Goal: Transaction & Acquisition: Purchase product/service

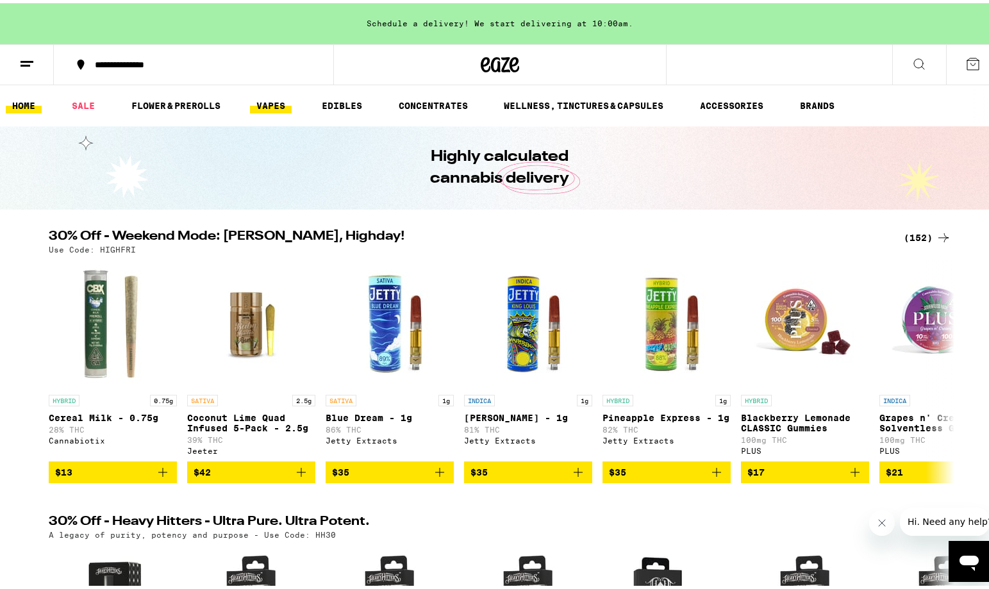
click at [260, 105] on link "VAPES" at bounding box center [271, 102] width 42 height 15
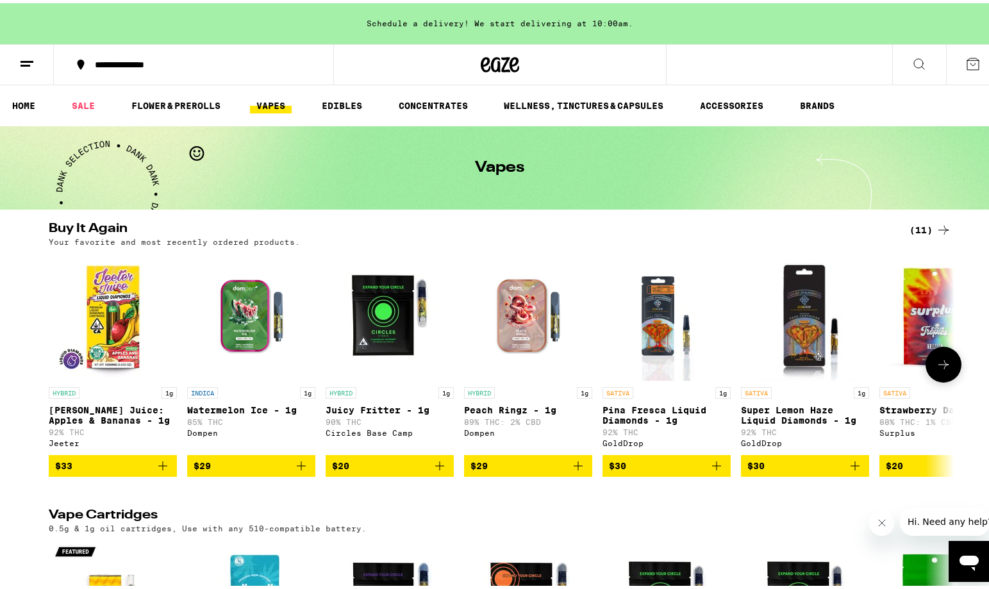
click at [158, 467] on icon "Add to bag" at bounding box center [162, 462] width 9 height 9
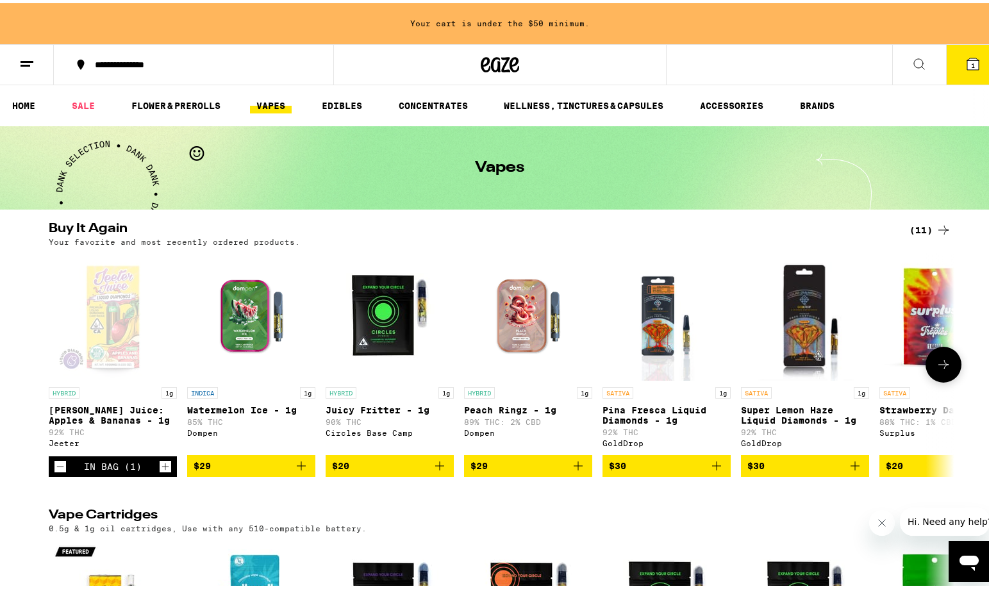
drag, startPoint x: 492, startPoint y: 494, endPoint x: 545, endPoint y: 493, distance: 53.2
click at [300, 471] on icon "Add to bag" at bounding box center [301, 462] width 15 height 15
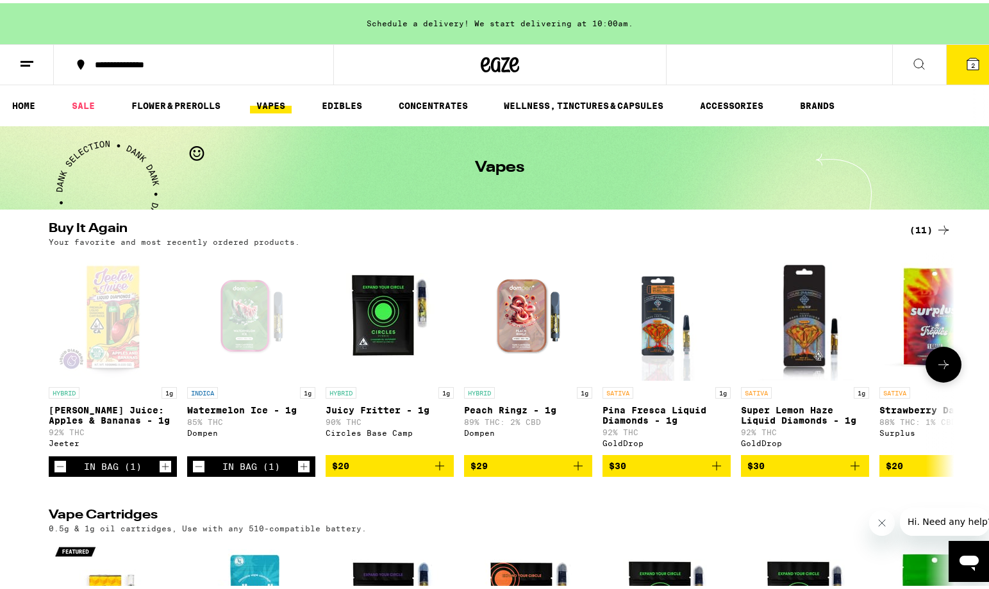
click at [195, 471] on icon "Decrement" at bounding box center [199, 463] width 12 height 15
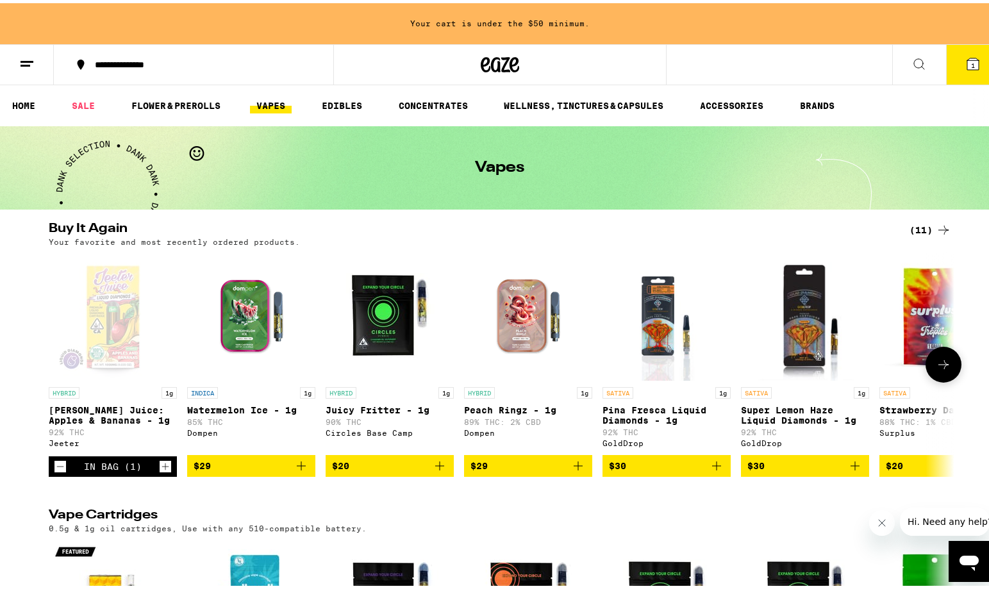
click at [438, 471] on icon "Add to bag" at bounding box center [439, 462] width 15 height 15
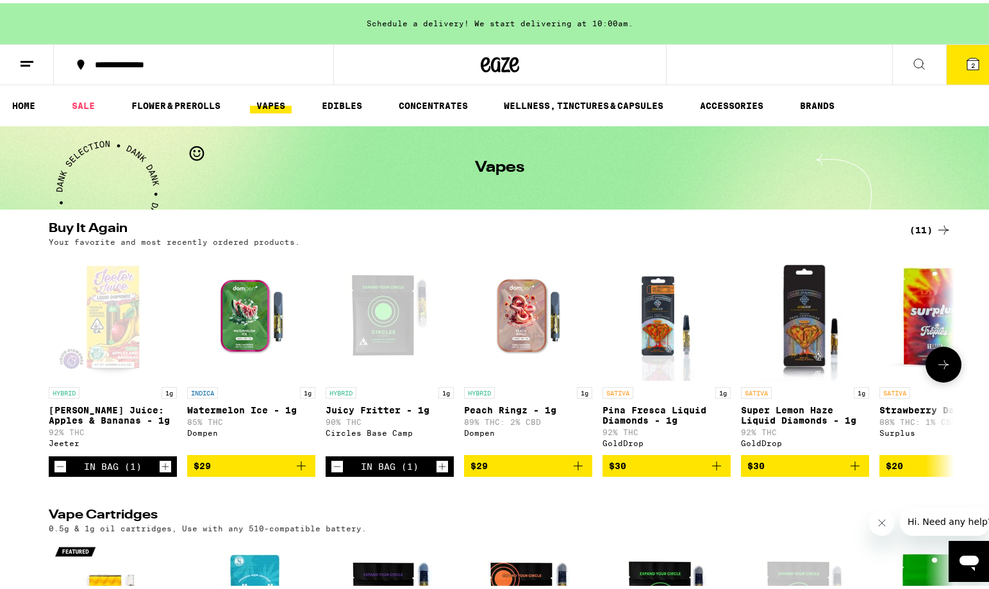
click at [580, 471] on icon "Add to bag" at bounding box center [578, 462] width 15 height 15
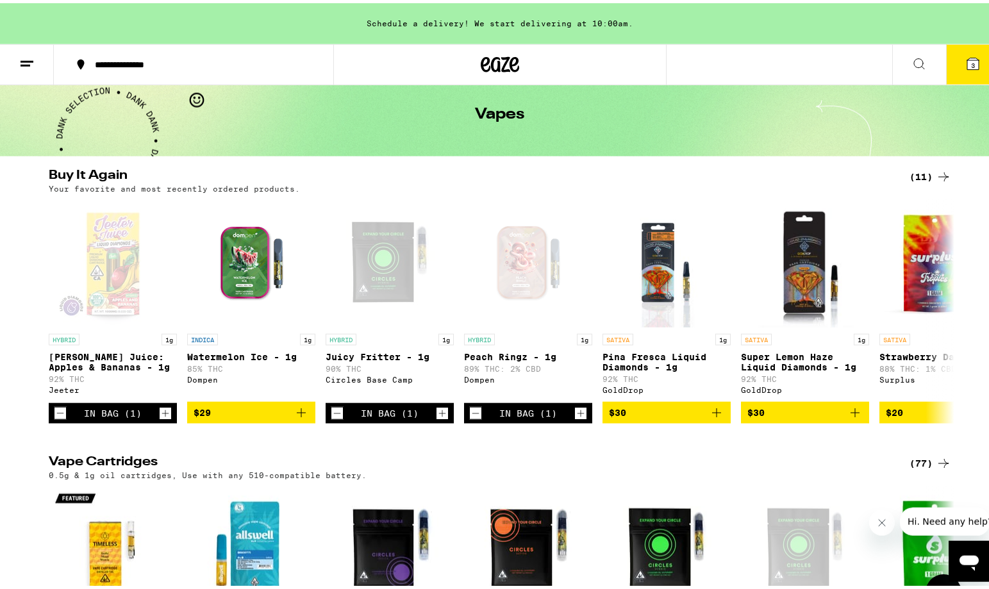
scroll to position [262, 0]
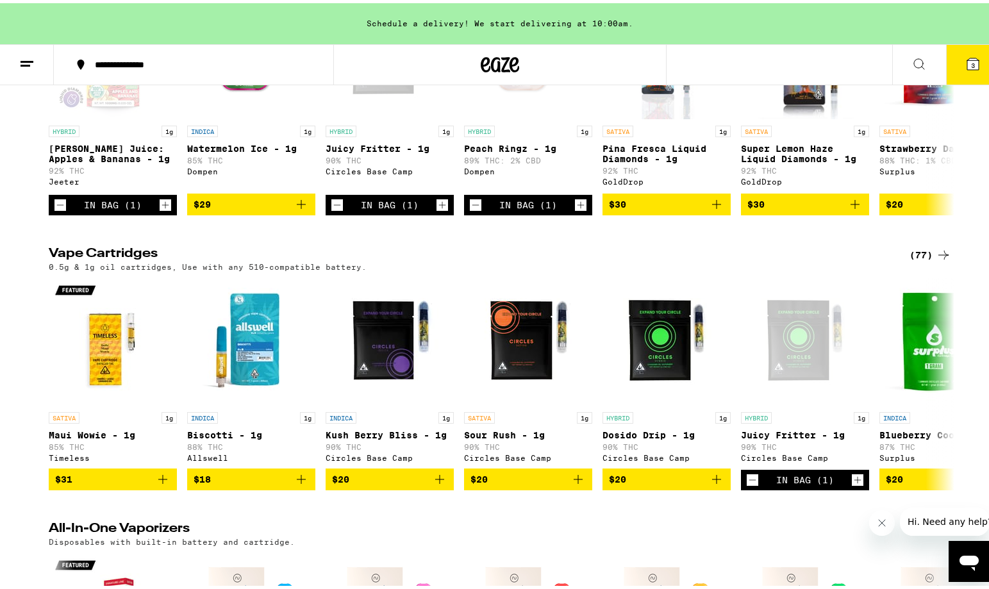
click at [938, 260] on icon at bounding box center [943, 251] width 15 height 15
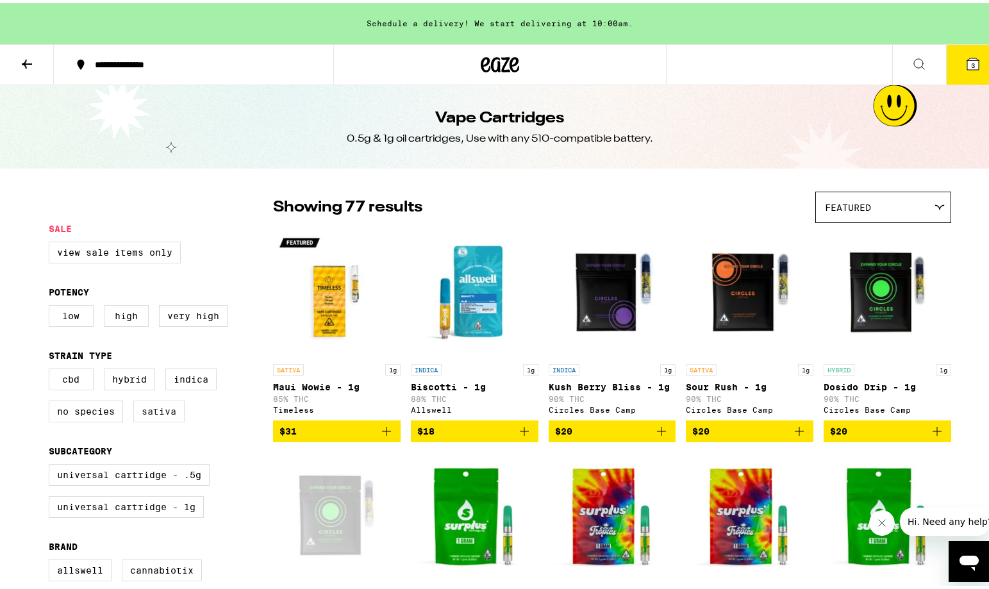
click at [165, 413] on label "Sativa" at bounding box center [158, 409] width 51 height 22
click at [52, 368] on input "Sativa" at bounding box center [51, 367] width 1 height 1
checkbox input "true"
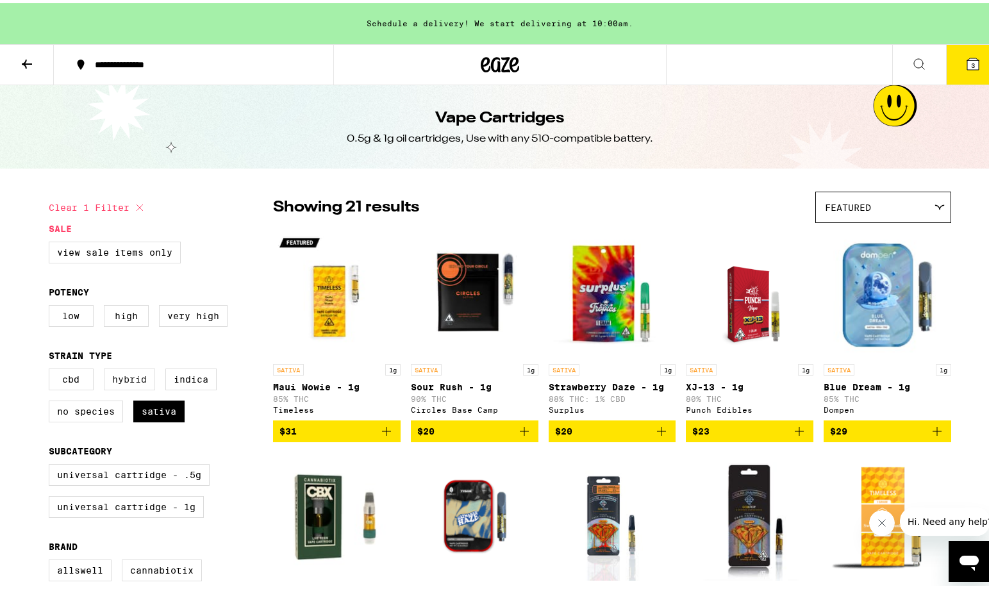
click at [137, 382] on label "Hybrid" at bounding box center [129, 376] width 51 height 22
click at [52, 368] on input "Hybrid" at bounding box center [51, 367] width 1 height 1
checkbox input "true"
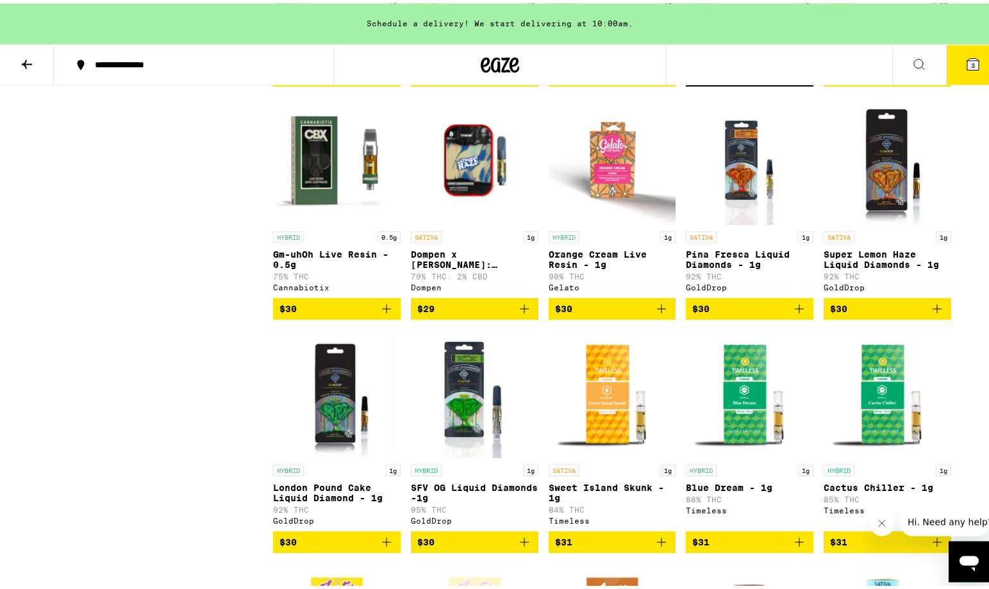
scroll to position [850, 0]
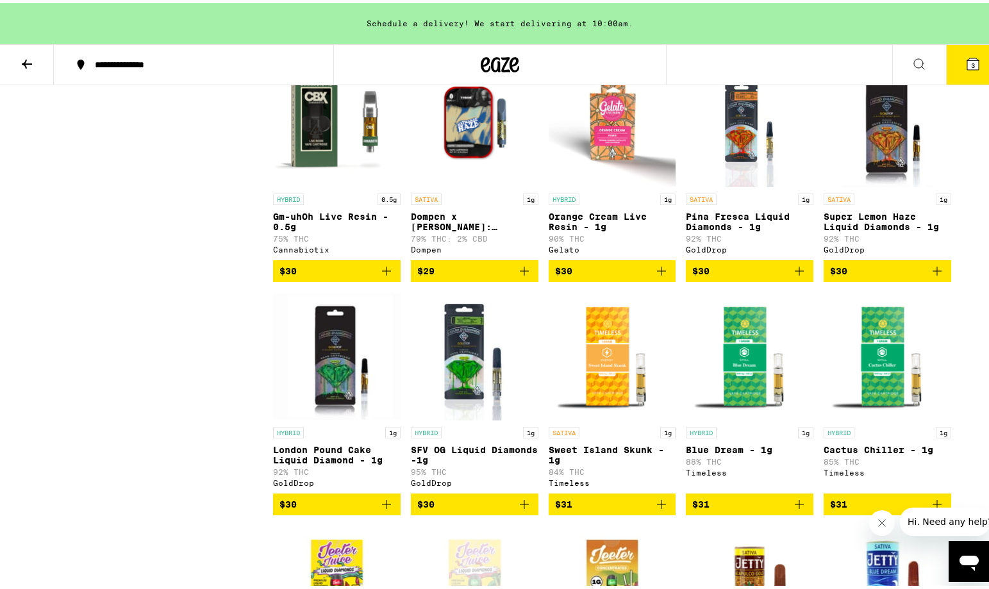
click at [386, 509] on icon "Add to bag" at bounding box center [386, 501] width 15 height 15
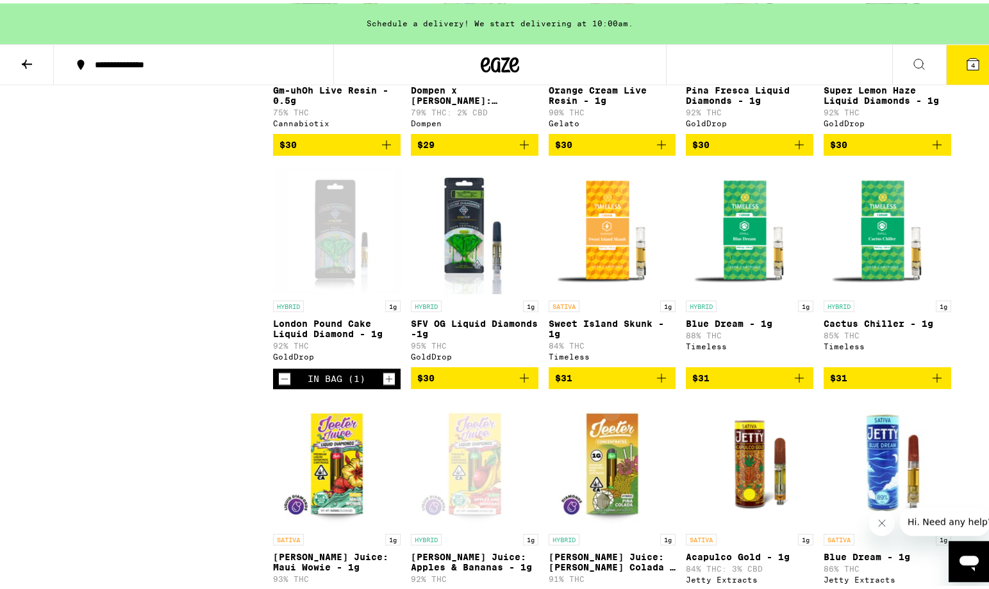
scroll to position [1177, 0]
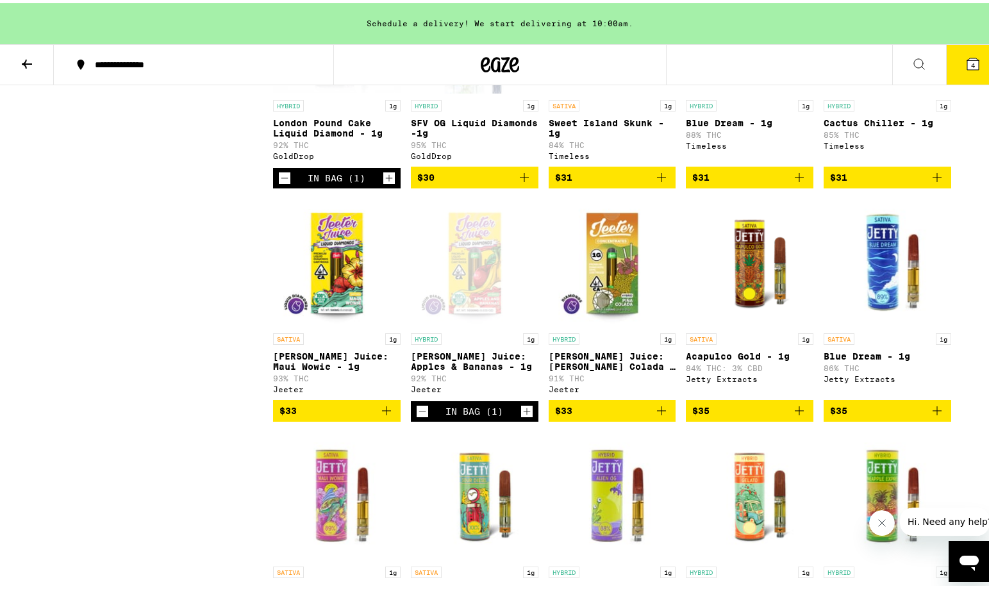
click at [280, 183] on icon "Decrement" at bounding box center [285, 174] width 12 height 15
click at [383, 412] on icon "Add to bag" at bounding box center [386, 407] width 9 height 9
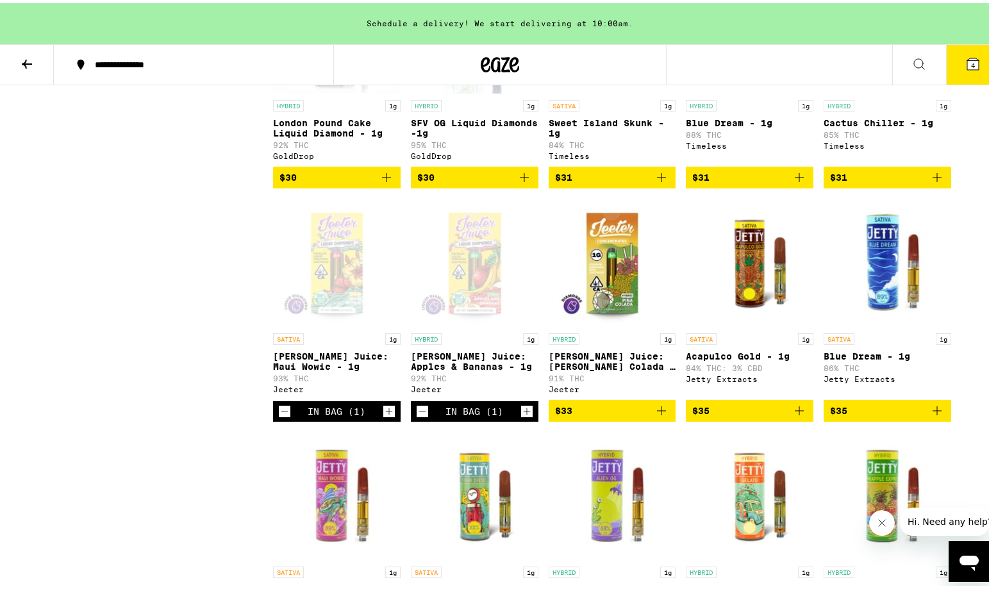
click at [259, 464] on div "Clear 2 filters Sale View Sale Items Only Potency Low High Very High Strain Typ…" at bounding box center [161, 203] width 224 height 2385
click at [289, 419] on div "In Bag (1)" at bounding box center [337, 408] width 128 height 21
click at [282, 416] on icon "Decrement" at bounding box center [285, 408] width 12 height 15
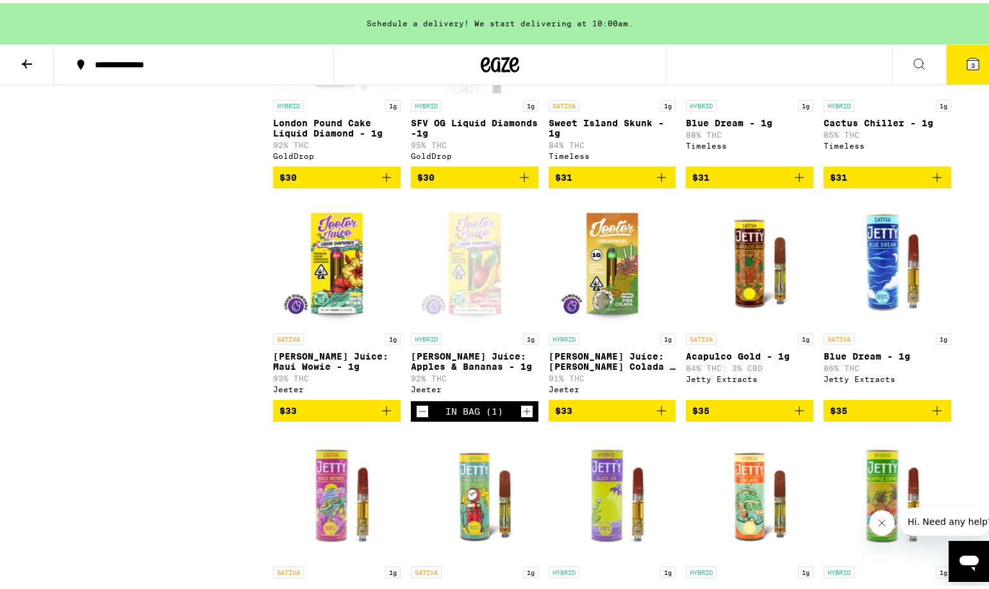
click at [379, 416] on icon "Add to bag" at bounding box center [386, 407] width 15 height 15
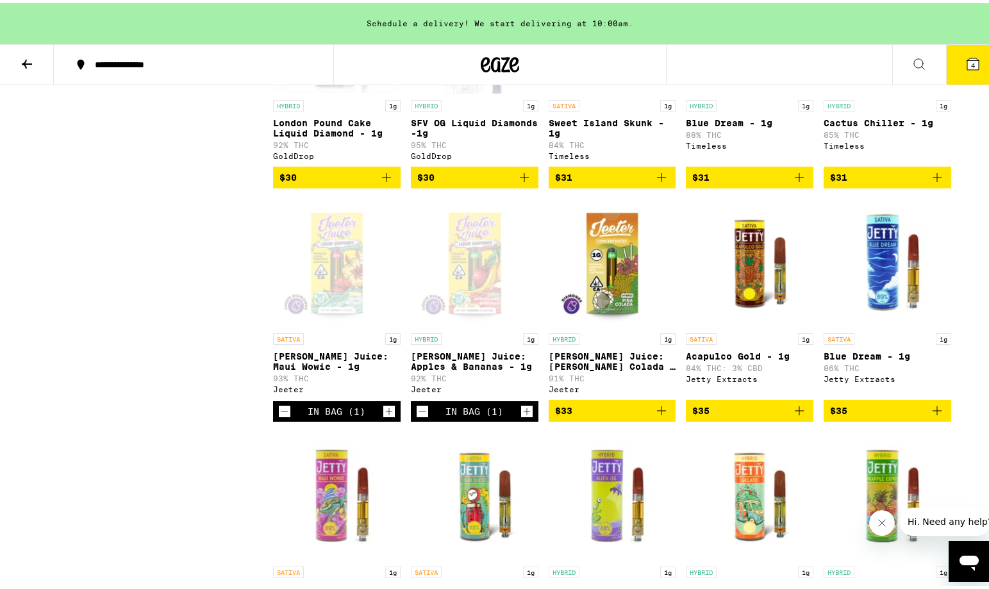
click at [280, 416] on icon "Decrement" at bounding box center [285, 408] width 12 height 15
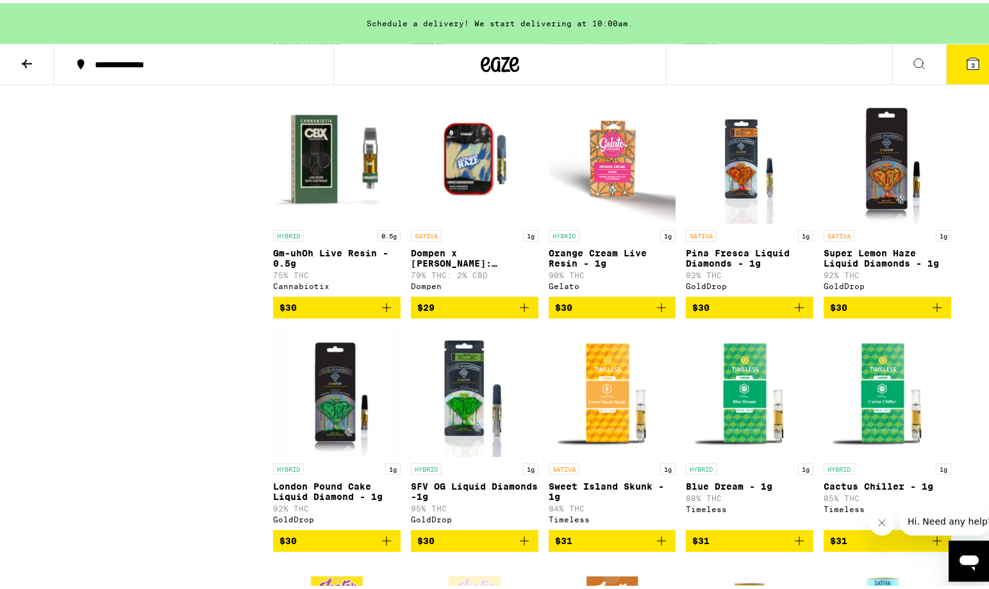
scroll to position [785, 0]
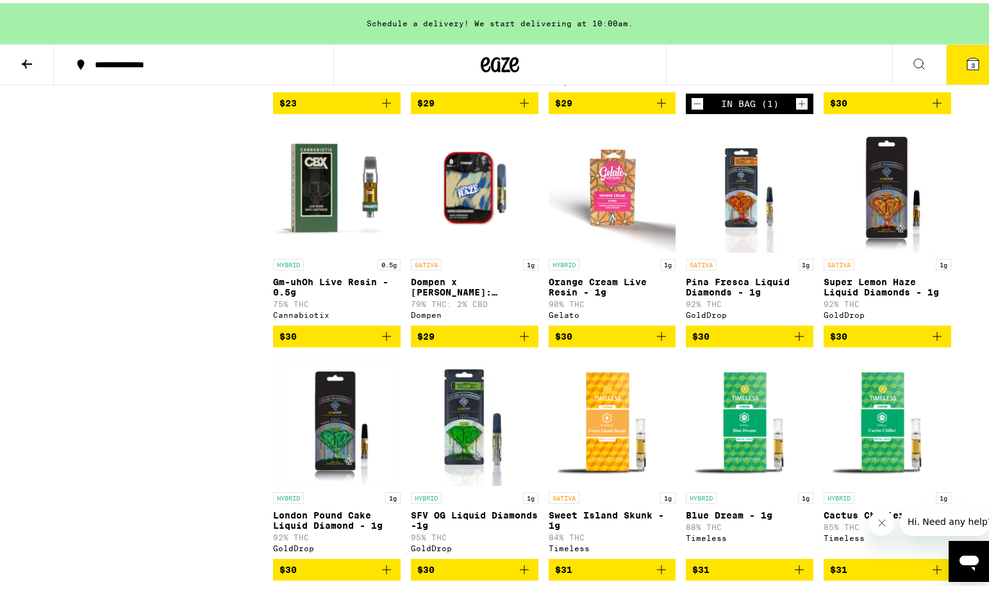
click at [934, 344] on button "$30" at bounding box center [888, 334] width 128 height 22
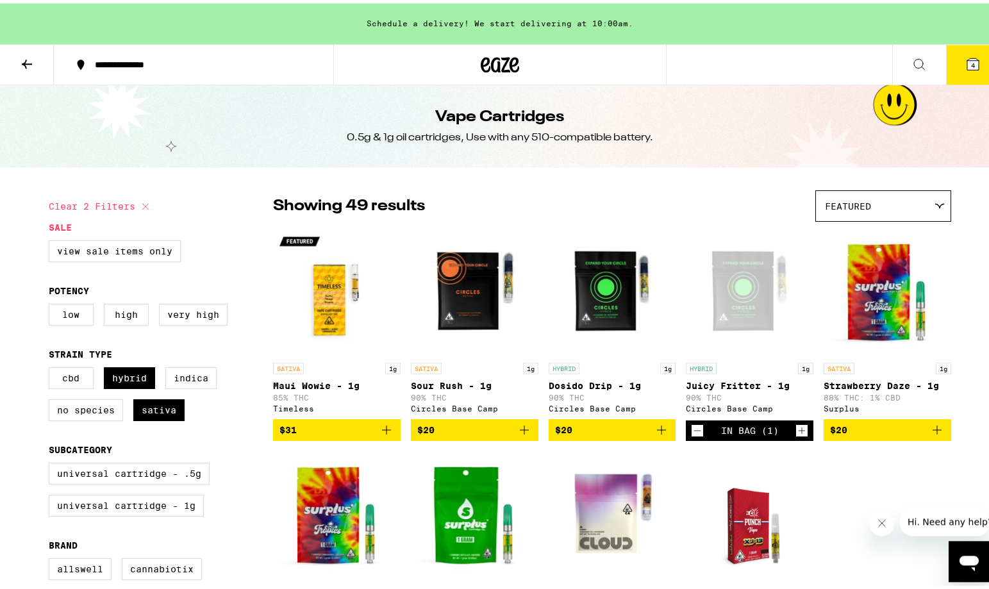
scroll to position [0, 0]
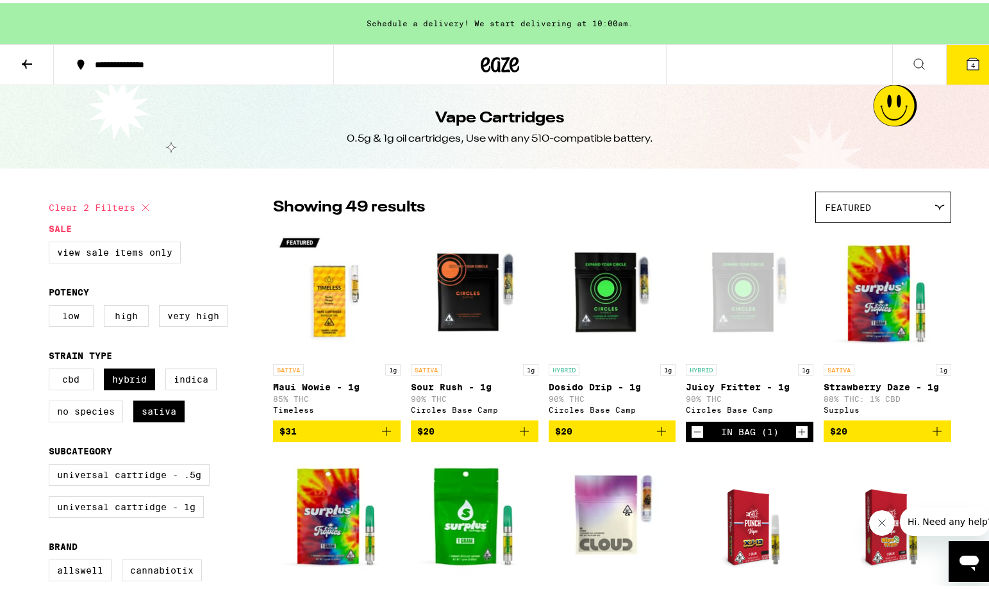
click at [952, 60] on button "4" at bounding box center [973, 62] width 54 height 40
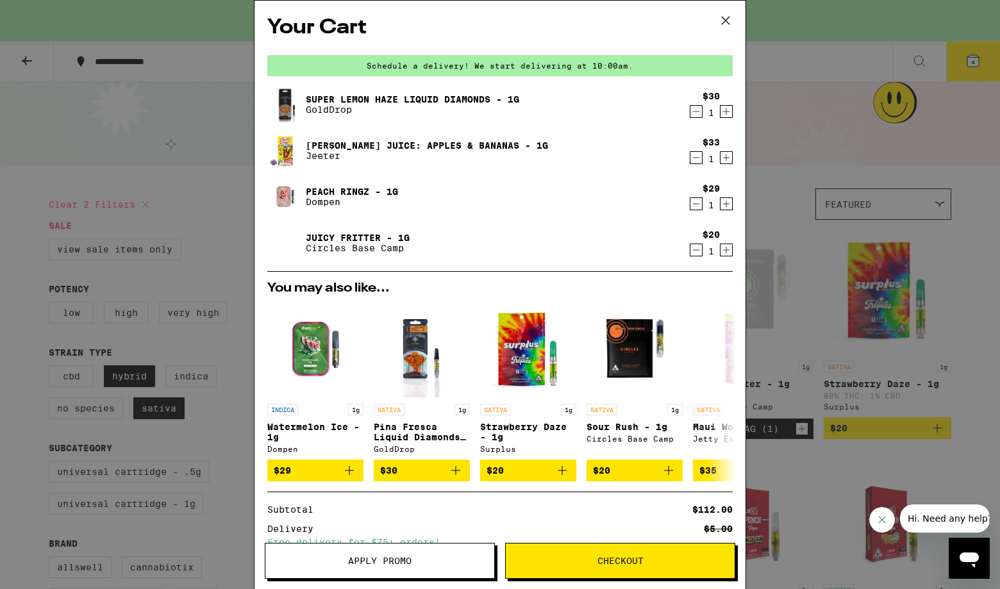
click at [590, 566] on button "Checkout" at bounding box center [620, 561] width 230 height 36
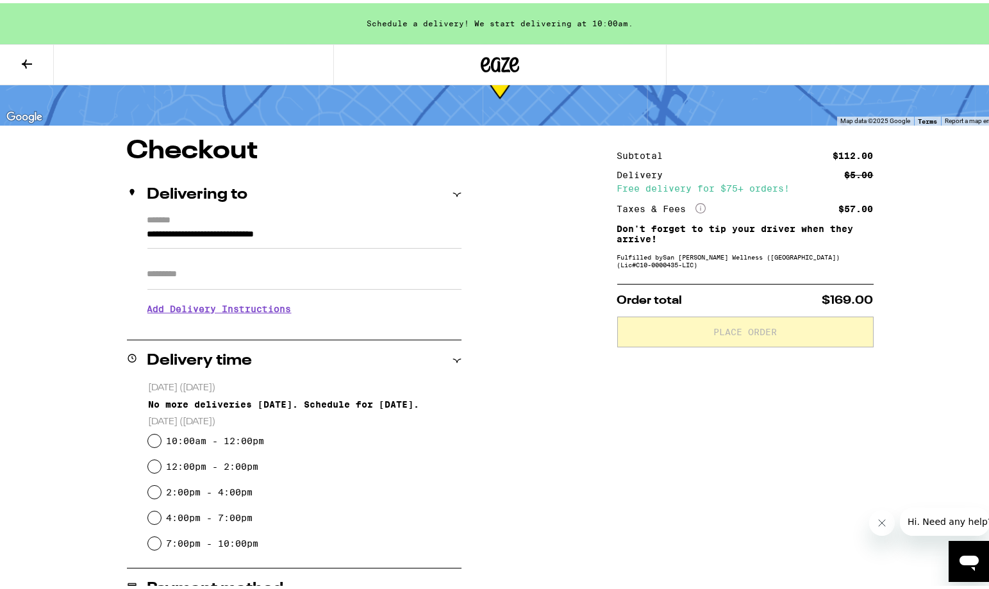
scroll to position [65, 0]
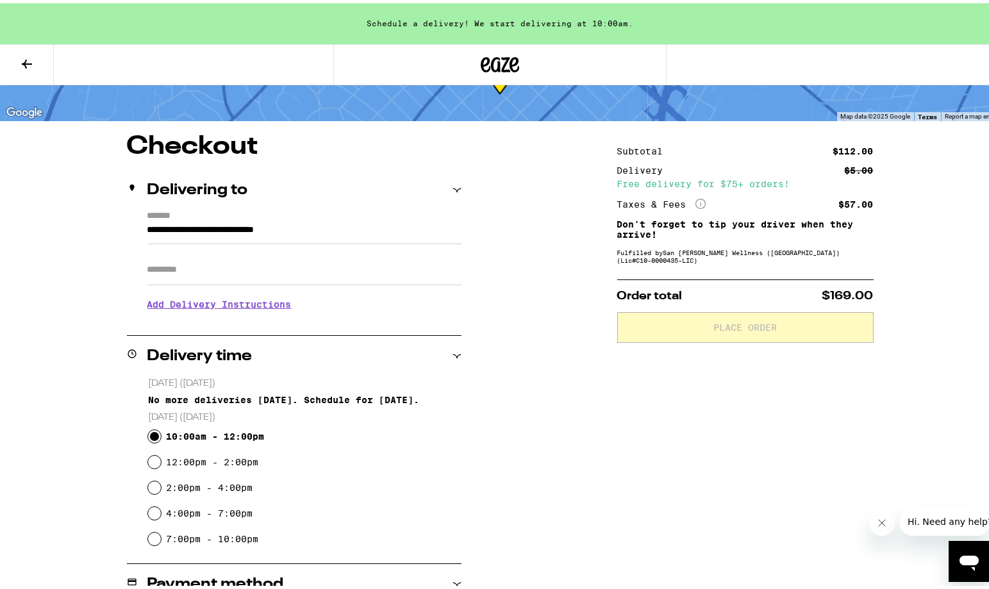
click at [150, 437] on input "10:00am - 12:00pm" at bounding box center [154, 433] width 13 height 13
radio input "true"
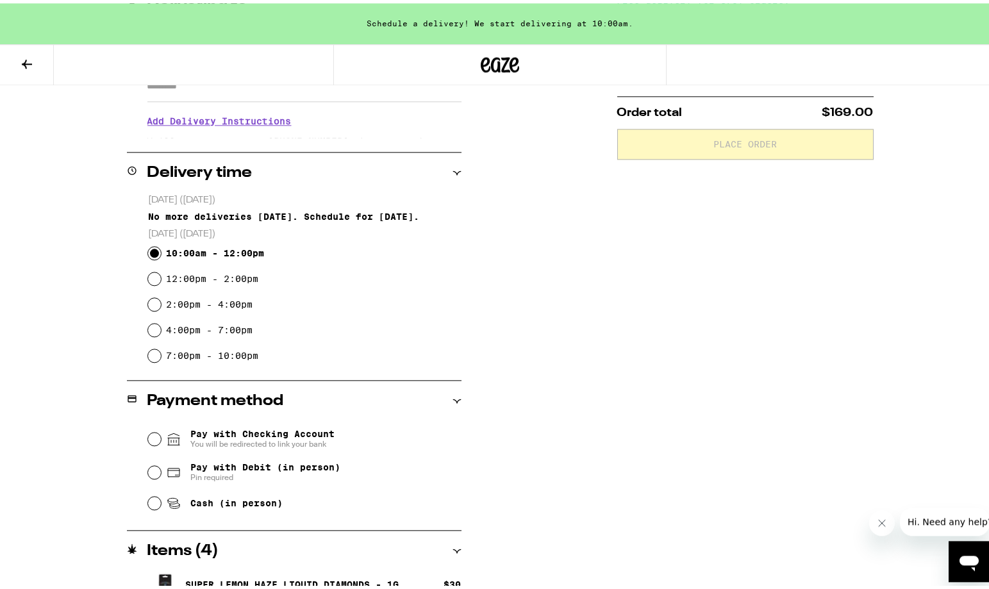
scroll to position [327, 0]
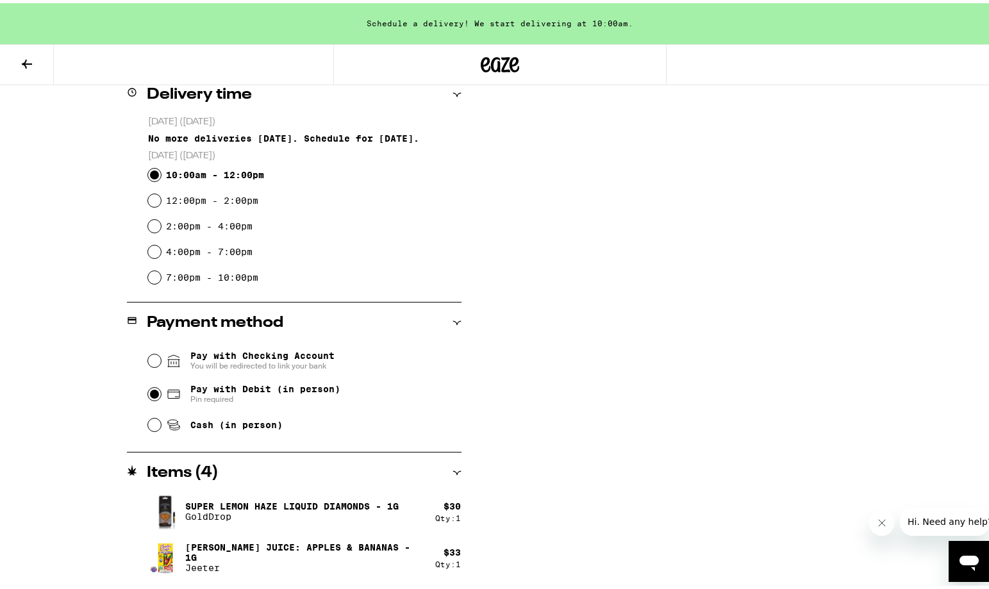
click at [148, 387] on input "Pay with Debit (in person) Pin required" at bounding box center [154, 391] width 13 height 13
radio input "true"
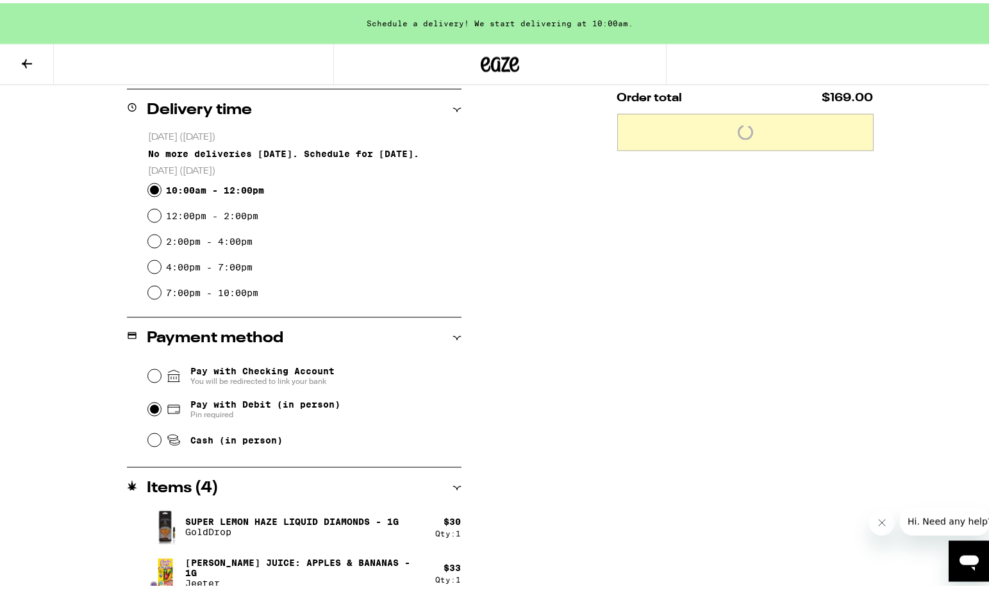
scroll to position [0, 0]
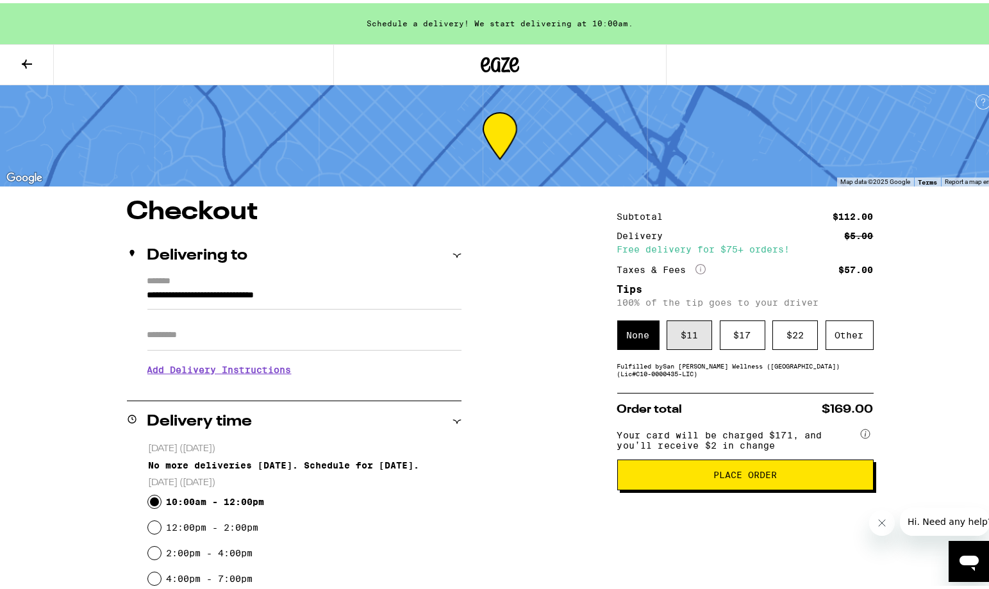
click at [686, 344] on div "$ 11" at bounding box center [690, 331] width 46 height 29
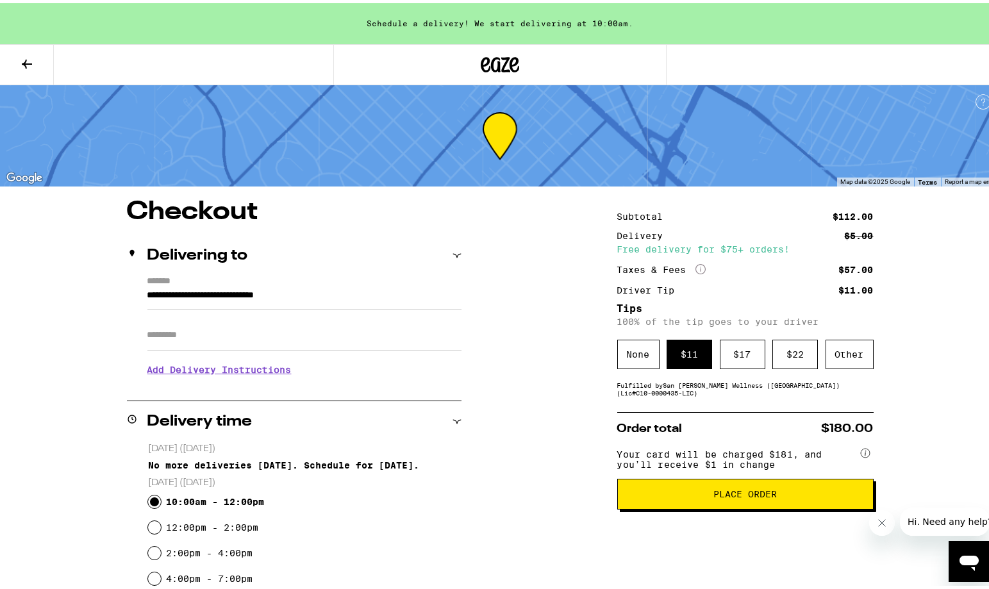
click at [765, 507] on button "Place Order" at bounding box center [745, 491] width 256 height 31
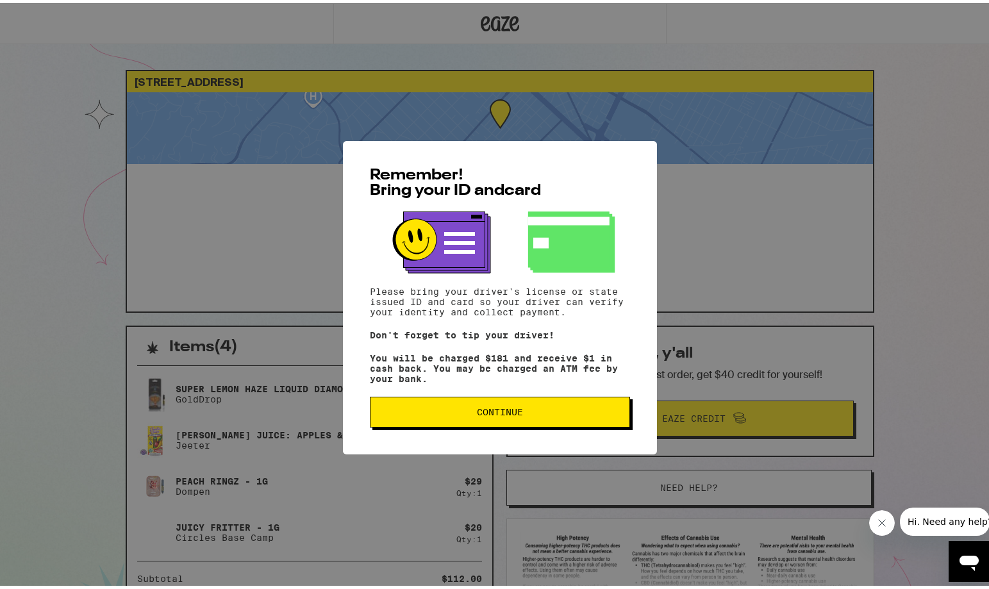
click at [496, 414] on span "Continue" at bounding box center [500, 409] width 46 height 9
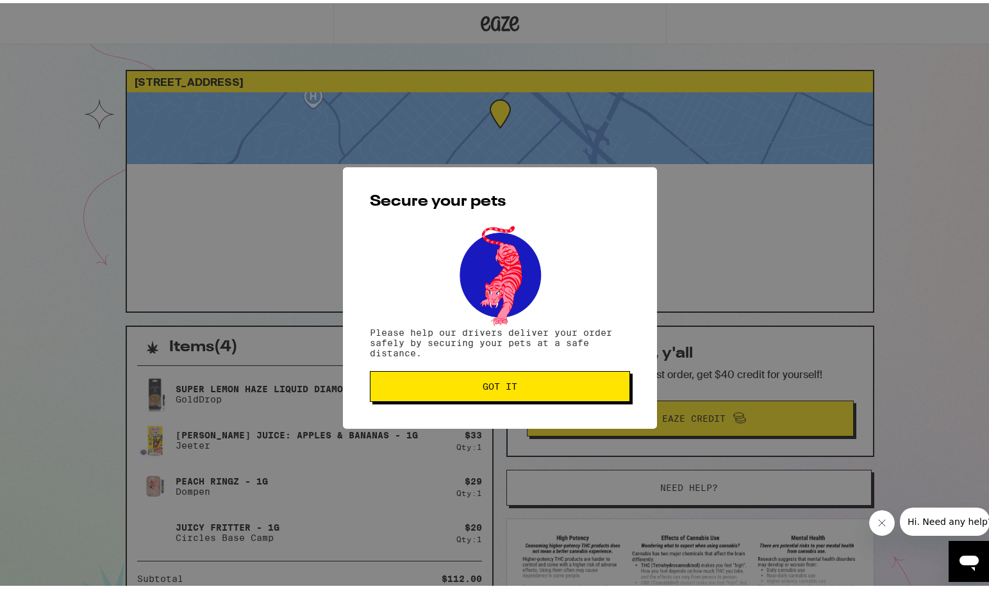
click at [496, 384] on span "Got it" at bounding box center [500, 383] width 35 height 9
